Goal: Transaction & Acquisition: Purchase product/service

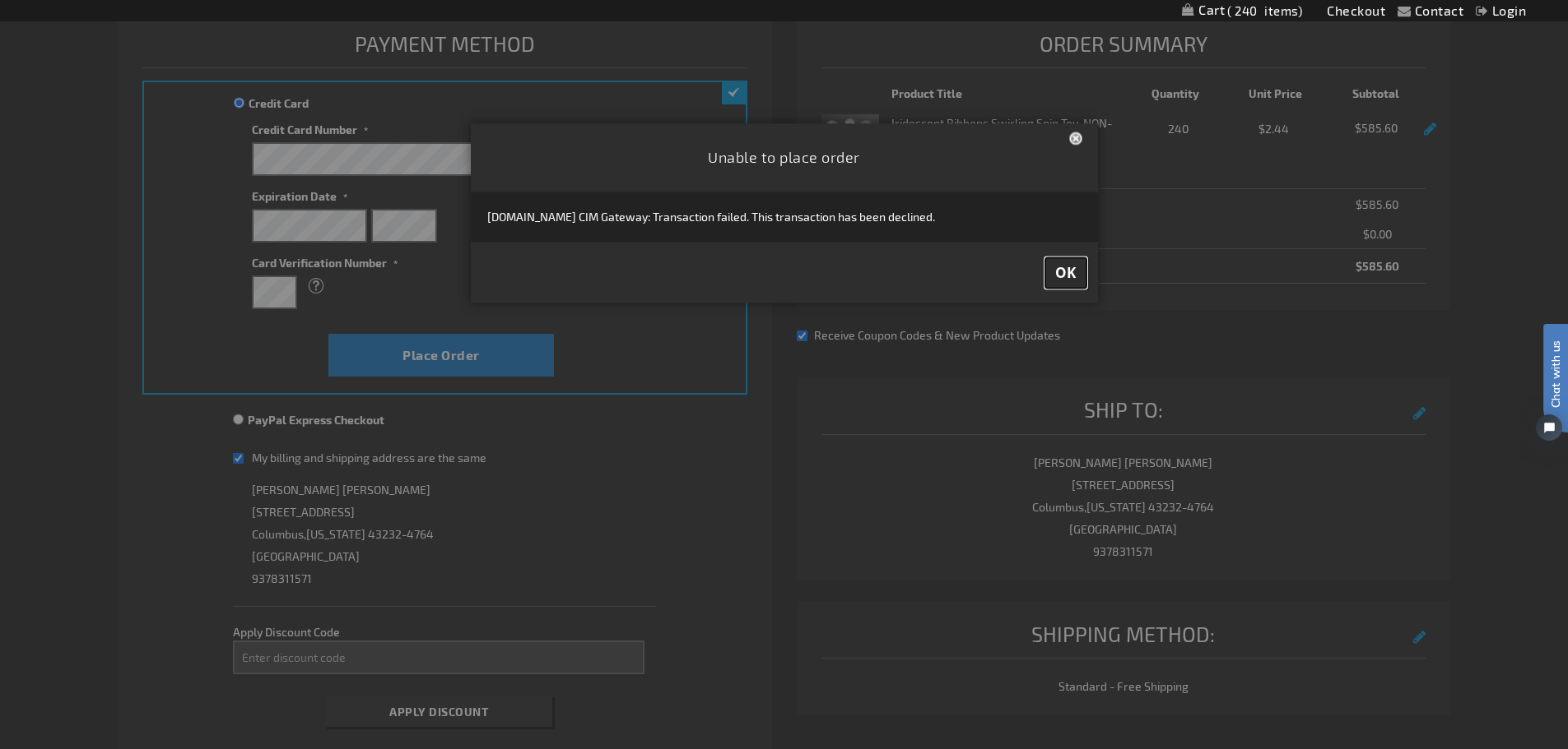
click at [1048, 275] on button "OK" at bounding box center [1066, 273] width 41 height 30
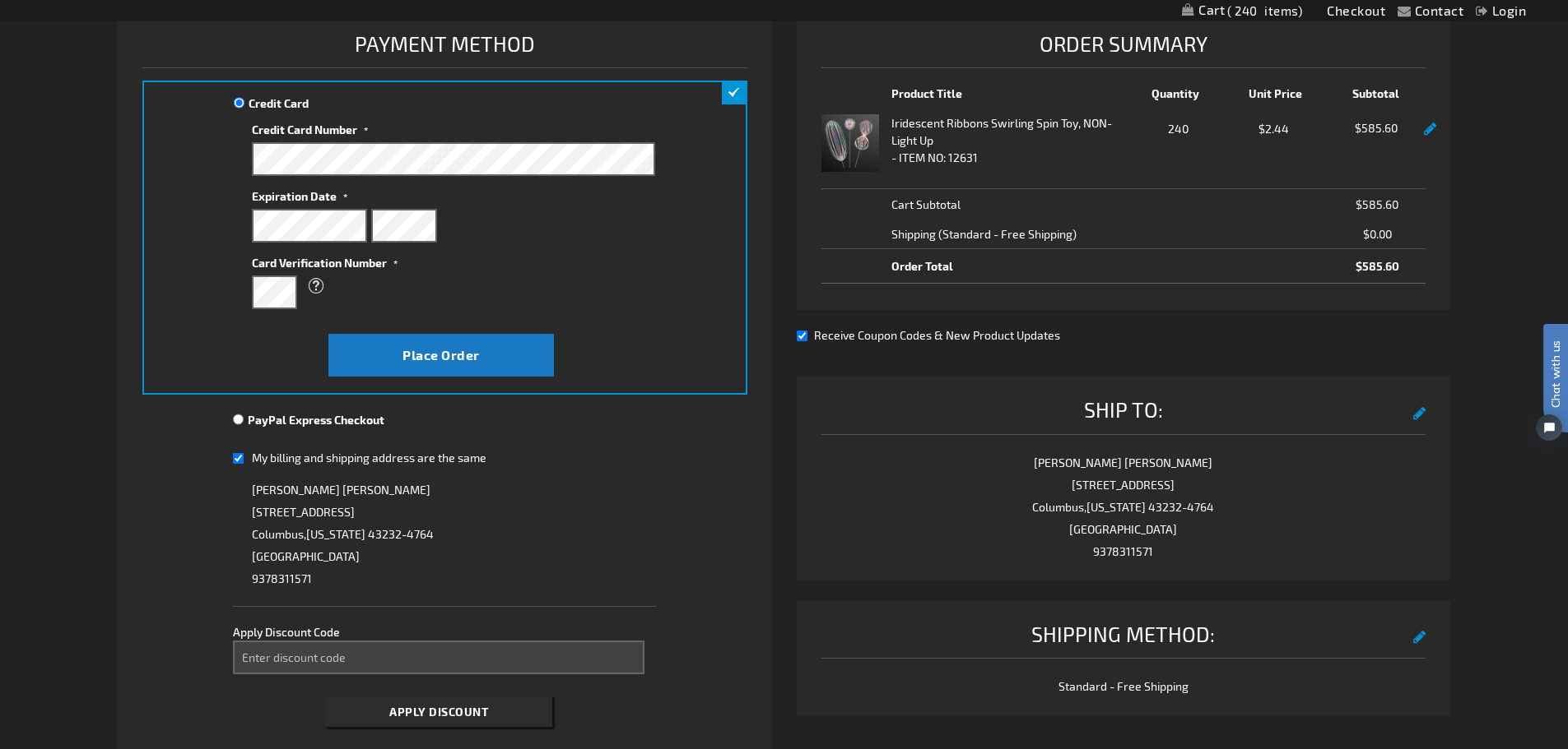
click at [636, 576] on div "Allison Maloney 5819 Chantry Dr, Columbus , Ohio 43232-4764 United States 93783…" at bounding box center [444, 534] width 423 height 111
click at [523, 364] on button "Place Order" at bounding box center [441, 355] width 226 height 42
